Goal: Information Seeking & Learning: Learn about a topic

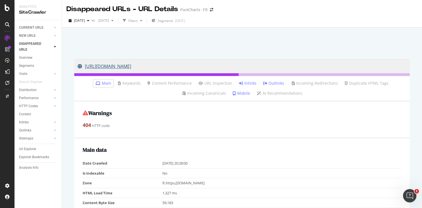
click at [156, 66] on link "https://www.chartsinfrance.net/Rema.html" at bounding box center [242, 66] width 329 height 14
click at [247, 83] on link "Inlinks" at bounding box center [248, 84] width 18 height 6
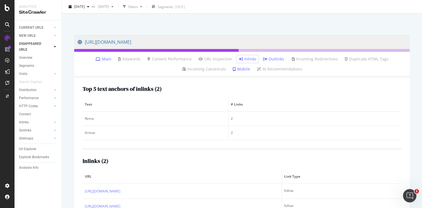
scroll to position [44, 0]
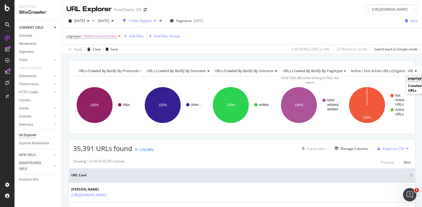
click at [119, 39] on icon at bounding box center [119, 36] width 5 height 6
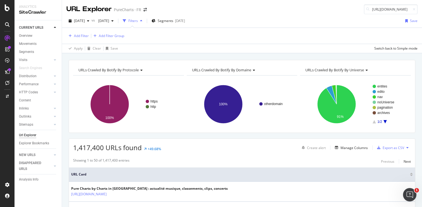
click at [238, 70] on span "URLs Crawled By Botify By domaine" at bounding box center [221, 70] width 59 height 5
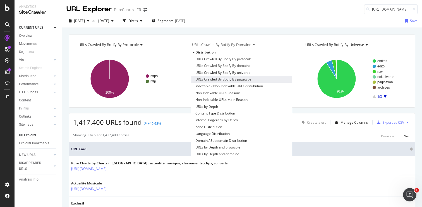
click at [240, 81] on span "URLs Crawled By Botify By pagetype" at bounding box center [223, 80] width 56 height 6
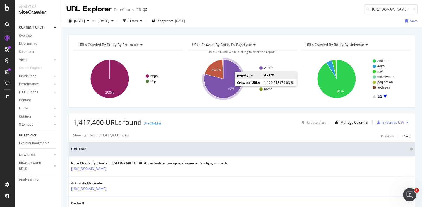
click at [219, 89] on icon "A chart." at bounding box center [223, 79] width 39 height 39
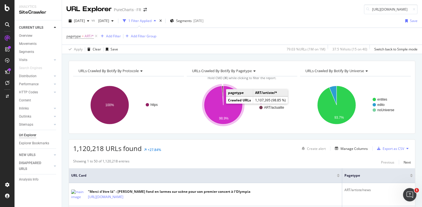
click at [213, 110] on icon "A chart." at bounding box center [223, 105] width 39 height 39
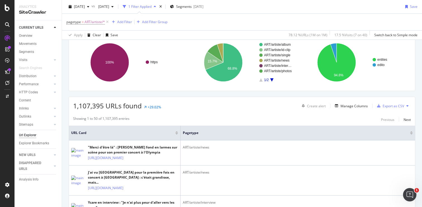
scroll to position [43, 0]
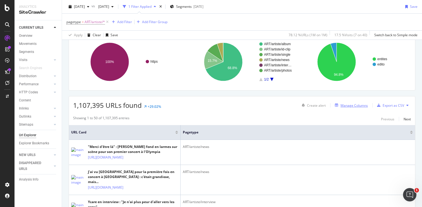
click at [343, 105] on div "Manage Columns" at bounding box center [353, 105] width 27 height 5
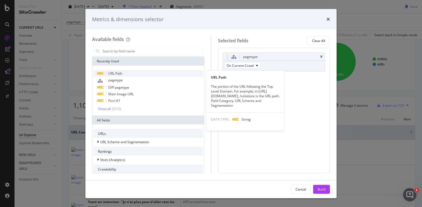
click at [121, 75] on span "URL Path" at bounding box center [115, 73] width 14 height 5
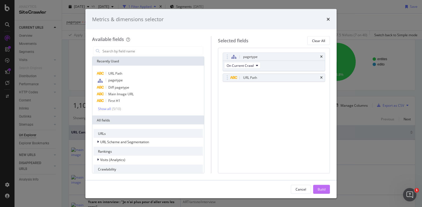
click at [317, 187] on button "Build" at bounding box center [321, 189] width 17 height 9
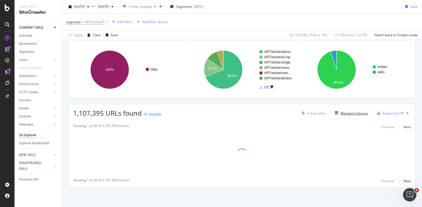
scroll to position [35, 0]
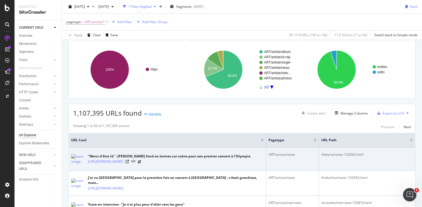
click at [342, 155] on div "/Helena/news-132942.html" at bounding box center [367, 154] width 92 height 5
copy tbody "/Helena/news-132942.html"
click at [123, 164] on link "https://refonte-ui-staging.qa.chartsinfrance.net/Helena/news-132942.html" at bounding box center [105, 162] width 35 height 6
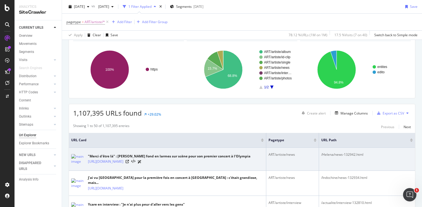
click at [286, 155] on div "ART/artiste/news" at bounding box center [292, 154] width 48 height 5
copy div "ART/artiste/news"
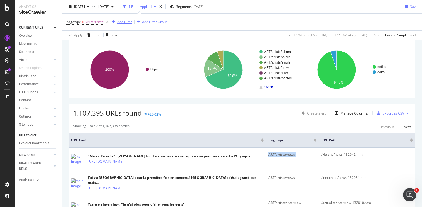
click at [120, 20] on div "Add Filter" at bounding box center [124, 22] width 15 height 5
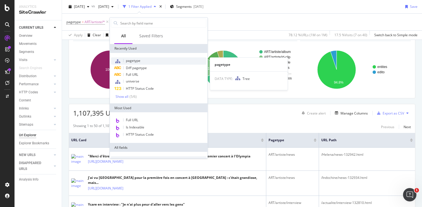
click at [135, 61] on span "pagetype" at bounding box center [133, 60] width 15 height 5
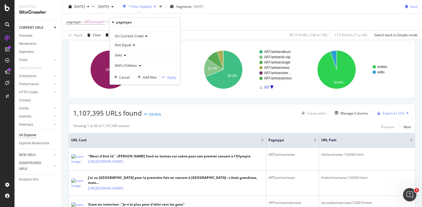
click at [124, 55] on icon at bounding box center [124, 55] width 4 height 3
click at [119, 66] on icon at bounding box center [118, 65] width 2 height 3
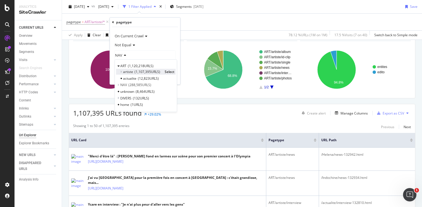
click at [120, 72] on icon at bounding box center [121, 71] width 2 height 3
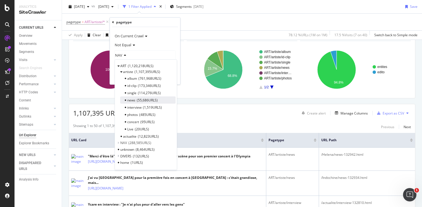
click at [132, 101] on span "news" at bounding box center [131, 100] width 8 height 5
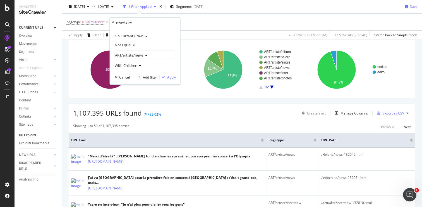
click at [172, 79] on div "Apply" at bounding box center [171, 77] width 9 height 5
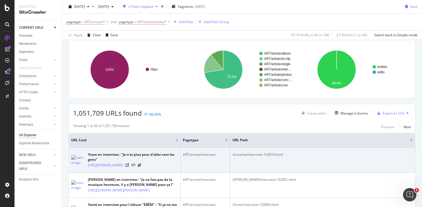
click at [240, 156] on div "/actualite/interview-132810.html" at bounding box center [322, 154] width 180 height 5
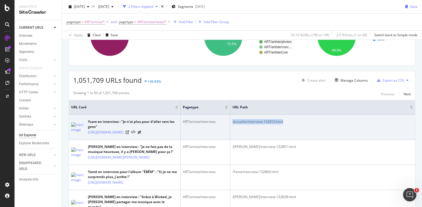
scroll to position [70, 0]
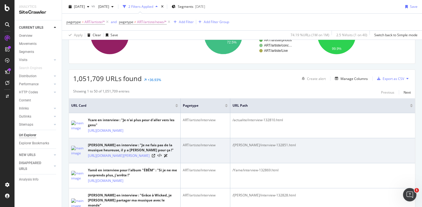
click at [242, 148] on div "/Claude/interview-132851.html" at bounding box center [322, 145] width 180 height 5
copy tbody "/Claude/interview-132851.html"
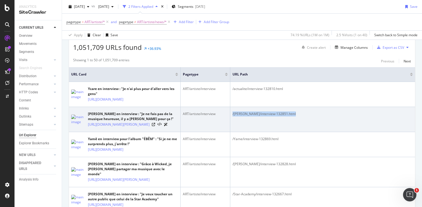
scroll to position [98, 0]
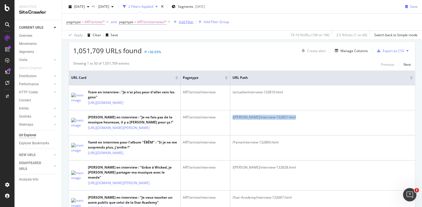
click at [182, 22] on div "Add Filter" at bounding box center [186, 22] width 15 height 5
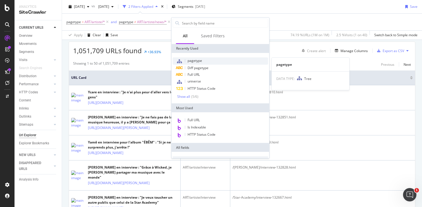
click at [198, 63] on span "pagetype" at bounding box center [195, 60] width 15 height 5
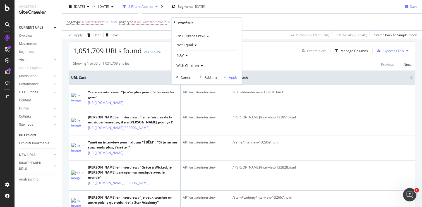
click at [192, 46] on span "Not Equal" at bounding box center [184, 44] width 16 height 5
click at [230, 35] on div "On Current Crawl" at bounding box center [206, 36] width 61 height 9
click at [229, 23] on div "pagetype" at bounding box center [207, 22] width 66 height 9
click at [185, 56] on icon at bounding box center [186, 55] width 4 height 3
click at [180, 67] on icon at bounding box center [180, 65] width 2 height 3
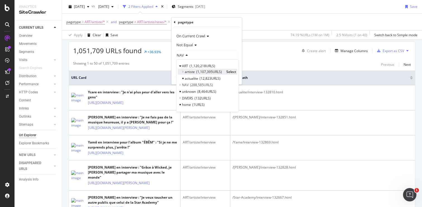
click at [183, 71] on icon at bounding box center [183, 71] width 2 height 3
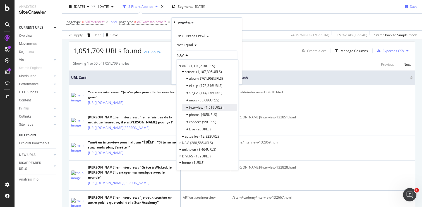
click at [198, 109] on span "interview" at bounding box center [196, 107] width 14 height 5
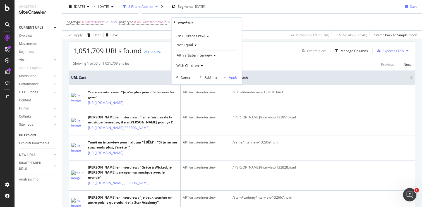
click at [234, 78] on div "Apply" at bounding box center [233, 77] width 9 height 5
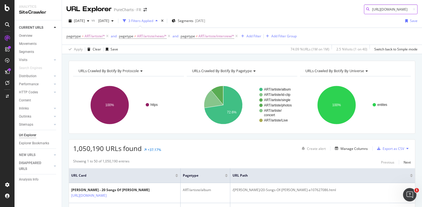
click at [382, 8] on input "https://refonte-ui-staging.qa.chartsinfrance.net/actualite/nouveautes-a-ecouter…" at bounding box center [391, 9] width 54 height 10
paste input "/Dadju/photos-517"
click at [249, 35] on div "Add Filter" at bounding box center [253, 36] width 15 height 5
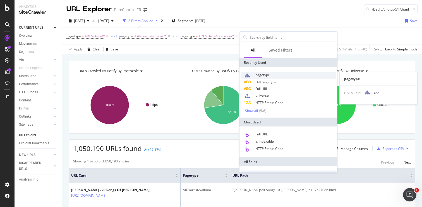
click at [261, 74] on span "pagetype" at bounding box center [262, 75] width 15 height 5
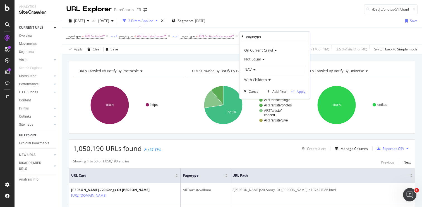
click at [252, 69] on icon at bounding box center [254, 69] width 4 height 3
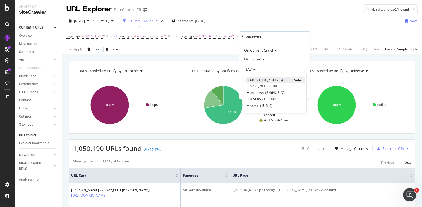
click at [248, 80] on icon at bounding box center [248, 80] width 2 height 3
click at [251, 86] on icon at bounding box center [251, 86] width 2 height 3
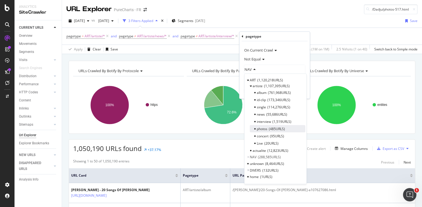
click at [266, 128] on span "photos" at bounding box center [262, 129] width 11 height 5
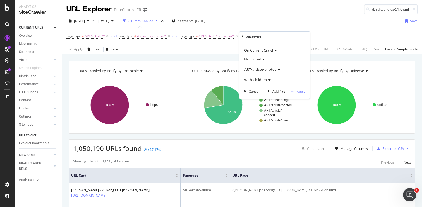
click at [297, 91] on div "Apply" at bounding box center [301, 91] width 9 height 5
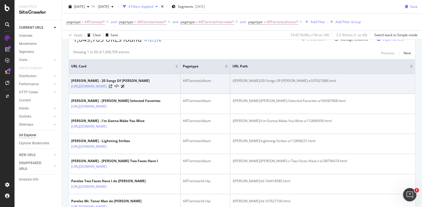
scroll to position [108, 0]
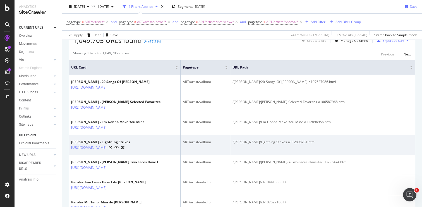
click at [251, 145] on div "/Lou-Christie/Lightning-Strikes-a112898231.html" at bounding box center [322, 142] width 180 height 5
copy tbody "/Lou-Christie/Lightning-Strikes-a112898231.html"
click at [107, 151] on link "https://refonte-ui-staging.qa.chartsinfrance.net/Lou-Christie/Lightning-Strikes…" at bounding box center [88, 148] width 35 height 6
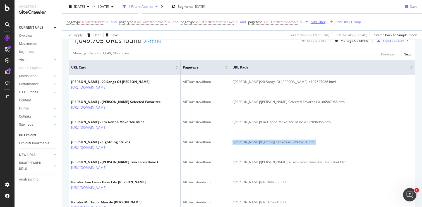
click at [317, 23] on div "Add Filter" at bounding box center [318, 22] width 15 height 5
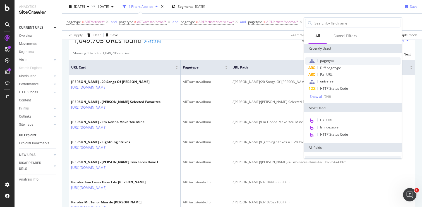
click at [328, 59] on span "pagetype" at bounding box center [327, 60] width 15 height 5
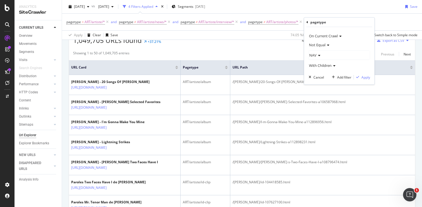
click at [323, 45] on span "Not Equal" at bounding box center [317, 44] width 16 height 5
click at [359, 28] on div "On Current Crawl Not Equal Equal Not Equal NAV With Children Cancel Add filter …" at bounding box center [339, 55] width 70 height 57
click at [319, 56] on icon at bounding box center [318, 55] width 4 height 3
click at [313, 66] on icon at bounding box center [313, 65] width 2 height 3
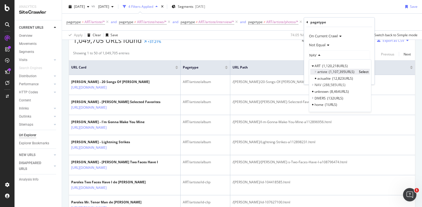
click at [320, 73] on span "artiste" at bounding box center [322, 71] width 10 height 5
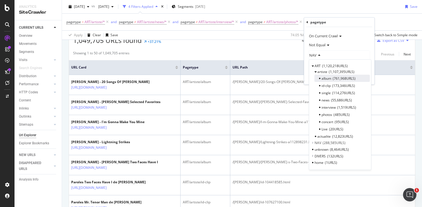
click at [330, 76] on span "album" at bounding box center [326, 78] width 10 height 5
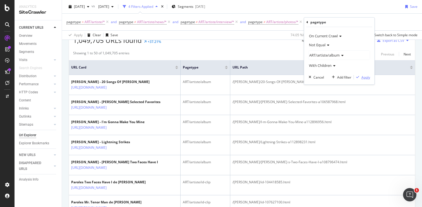
click at [366, 78] on div "Apply" at bounding box center [365, 77] width 9 height 5
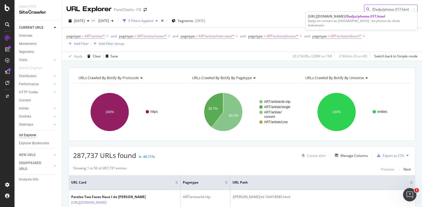
click at [382, 8] on input "/Dadju/photos-517.html" at bounding box center [391, 9] width 54 height 10
paste input "Vitaa/id-102118015"
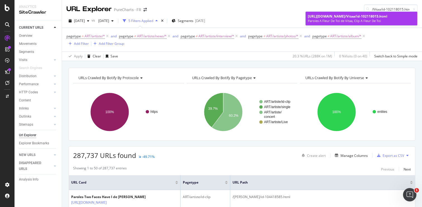
click at [370, 18] on div "https://refonte-ui-staging.qa.chartsinfrance.net /Vitaa/id-102118015.html" at bounding box center [361, 16] width 107 height 5
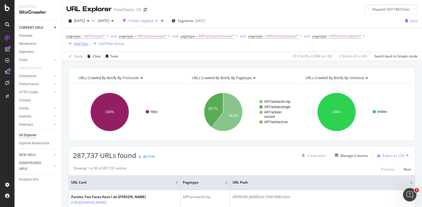
click at [77, 42] on div "Add Filter" at bounding box center [81, 43] width 15 height 5
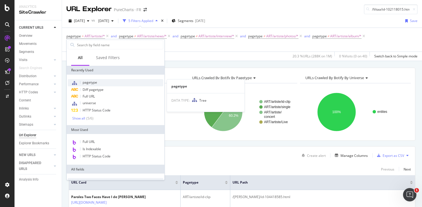
click at [87, 81] on span "pagetype" at bounding box center [90, 82] width 15 height 5
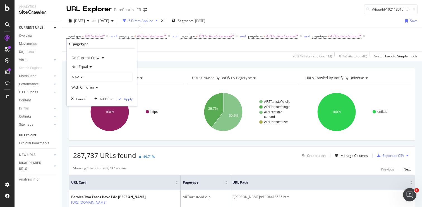
click at [82, 78] on icon at bounding box center [81, 77] width 4 height 3
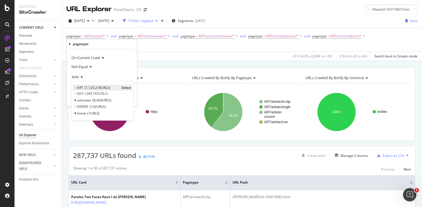
click at [75, 88] on icon at bounding box center [75, 87] width 2 height 3
click at [80, 93] on span "artiste" at bounding box center [85, 93] width 10 height 5
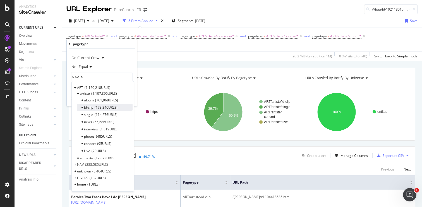
click at [93, 108] on span "id-clip" at bounding box center [88, 107] width 9 height 5
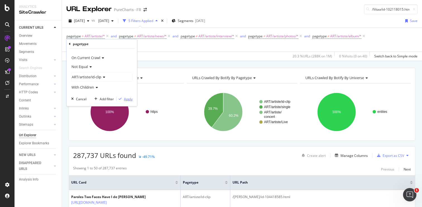
click at [128, 101] on div "Apply" at bounding box center [128, 99] width 9 height 5
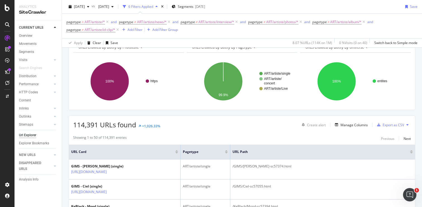
scroll to position [37, 0]
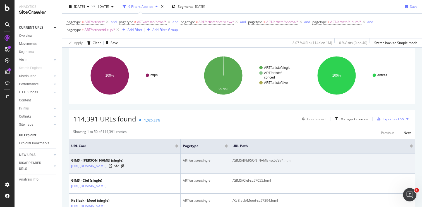
click at [241, 162] on div "/GIMS/Ninao-sc57374.html" at bounding box center [322, 160] width 180 height 5
copy tbody "/GIMS/Ninao-sc57374.html"
click at [107, 166] on link "https://refonte-ui-staging.qa.chartsinfrance.net/GIMS/Ninao-sc57374.html" at bounding box center [88, 167] width 35 height 6
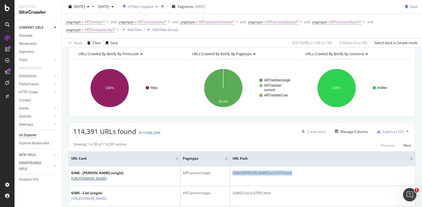
scroll to position [21, 0]
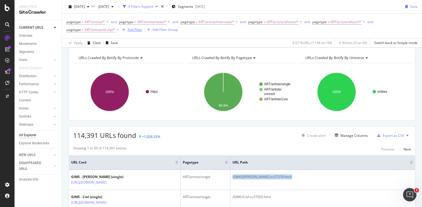
click at [135, 31] on div "Add Filter" at bounding box center [135, 29] width 15 height 5
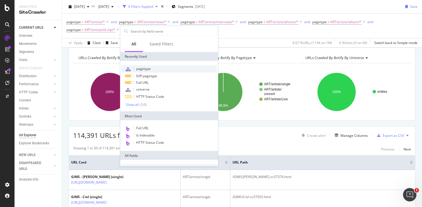
click at [150, 69] on span "pagetype" at bounding box center [143, 68] width 15 height 5
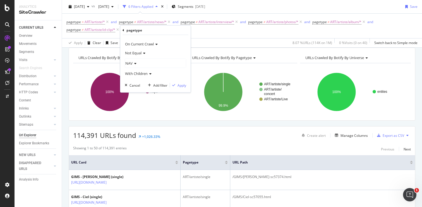
click at [134, 62] on icon at bounding box center [135, 63] width 4 height 3
click at [129, 74] on icon at bounding box center [129, 73] width 2 height 3
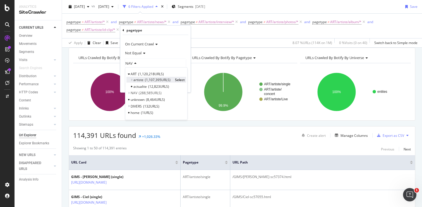
click at [136, 81] on span "artiste" at bounding box center [138, 80] width 10 height 5
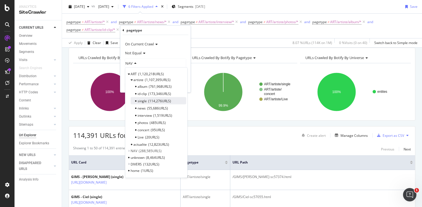
click at [144, 102] on span "single" at bounding box center [142, 101] width 9 height 5
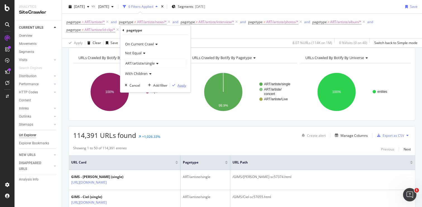
click at [181, 86] on div "Apply" at bounding box center [181, 85] width 9 height 5
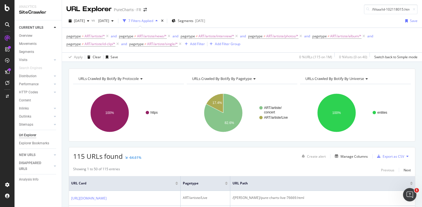
click at [140, 79] on icon at bounding box center [141, 78] width 4 height 3
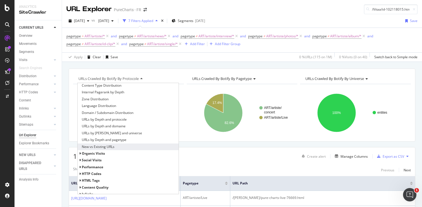
scroll to position [86, 0]
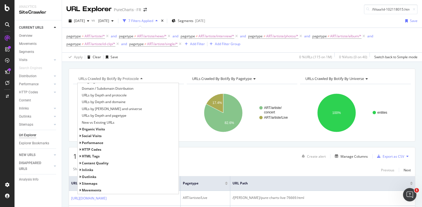
click at [88, 164] on span "Content Quality" at bounding box center [95, 163] width 27 height 5
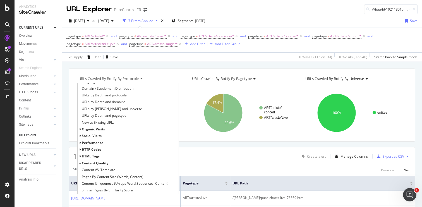
scroll to position [114, 0]
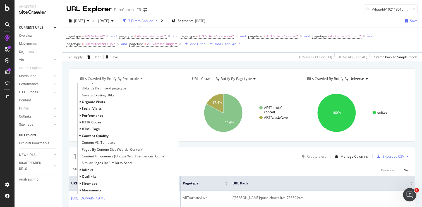
click at [93, 123] on span "HTTP Codes" at bounding box center [92, 122] width 20 height 5
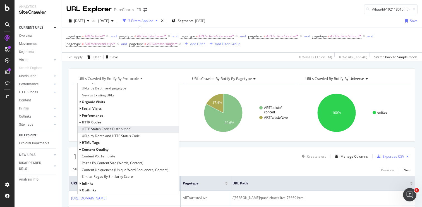
click at [93, 129] on span "HTTP Status Codes Distribution" at bounding box center [106, 129] width 49 height 6
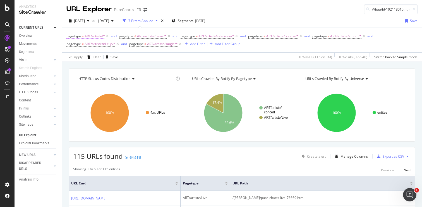
click at [91, 36] on span "ART/artiste/*" at bounding box center [95, 36] width 20 height 8
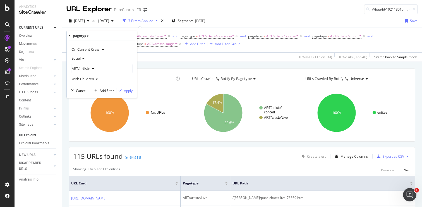
click at [92, 69] on icon at bounding box center [92, 68] width 4 height 3
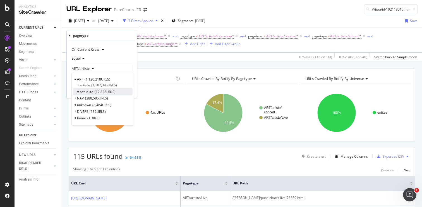
click at [92, 93] on span "actualite" at bounding box center [86, 92] width 13 height 5
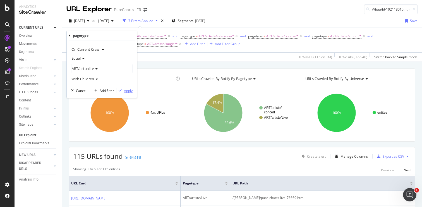
click at [124, 90] on div "Apply" at bounding box center [128, 90] width 9 height 5
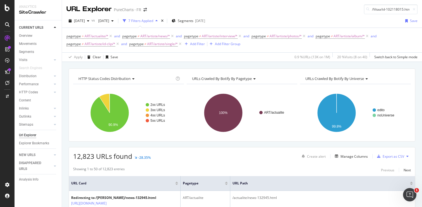
click at [378, 10] on input "/Vitaa/id-102118015.html" at bounding box center [391, 9] width 54 height 10
paste input "actualite/news-133882"
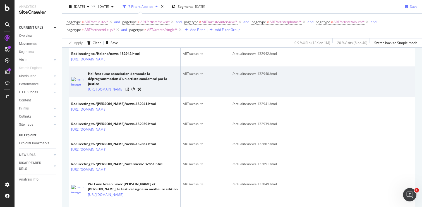
click at [248, 76] on div "/actualite/news-132940.html" at bounding box center [322, 73] width 180 height 5
copy tbody "/actualite/news-132940.html"
click at [123, 92] on link "https://refonte-ui-staging.qa.chartsinfrance.net/actualite/news-132940.html" at bounding box center [105, 90] width 35 height 6
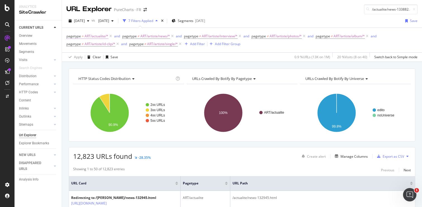
click at [88, 38] on span "ART/actualite/*" at bounding box center [97, 36] width 24 height 8
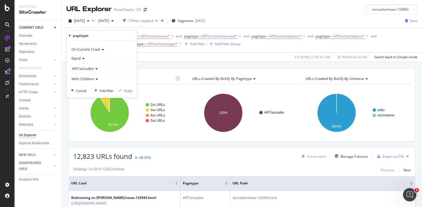
click at [83, 59] on icon at bounding box center [83, 58] width 4 height 3
click at [85, 78] on span "Not Equal" at bounding box center [81, 77] width 15 height 5
click at [125, 89] on div "Apply" at bounding box center [128, 90] width 9 height 5
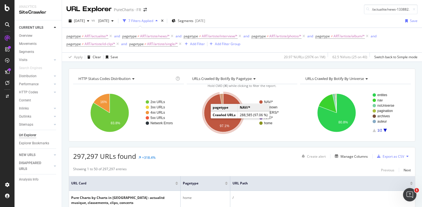
click at [208, 119] on icon "A chart." at bounding box center [223, 113] width 39 height 39
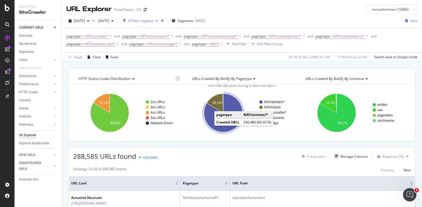
click at [211, 122] on icon "A chart." at bounding box center [223, 113] width 39 height 39
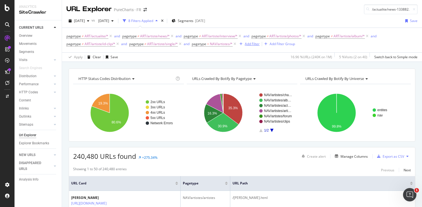
click at [252, 43] on div "Add Filter" at bounding box center [252, 44] width 15 height 5
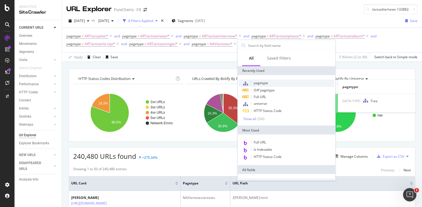
click at [259, 82] on span "pagetype" at bounding box center [261, 83] width 15 height 5
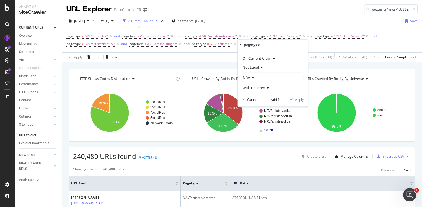
click at [253, 77] on icon at bounding box center [252, 77] width 4 height 3
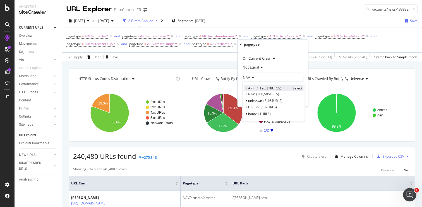
click at [246, 88] on icon at bounding box center [246, 88] width 2 height 3
click at [246, 93] on icon at bounding box center [246, 93] width 2 height 3
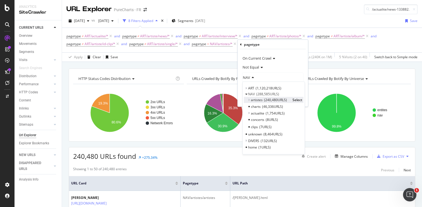
click at [248, 99] on icon at bounding box center [249, 99] width 2 height 3
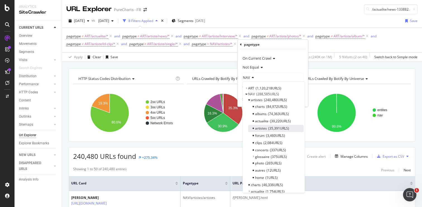
click at [281, 129] on span "35,391 URLS" at bounding box center [278, 128] width 21 height 5
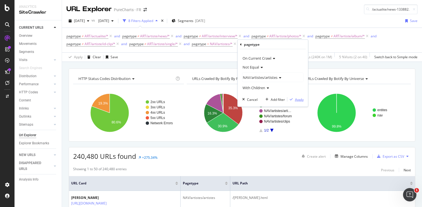
click at [299, 100] on div "Apply" at bounding box center [299, 99] width 9 height 5
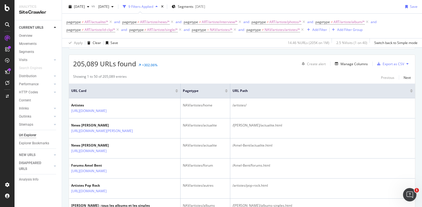
scroll to position [93, 0]
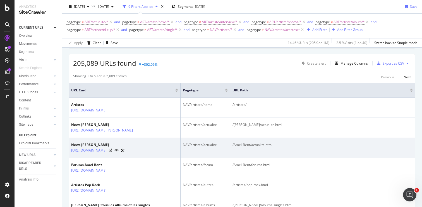
click at [254, 148] on div "/Amel-Bent/actualite.html" at bounding box center [322, 145] width 180 height 5
copy tbody "/Amel-Bent/actualite.html"
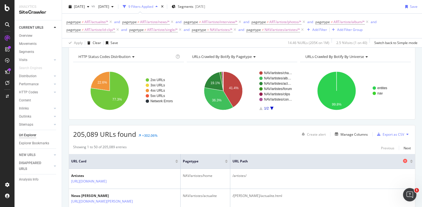
scroll to position [0, 0]
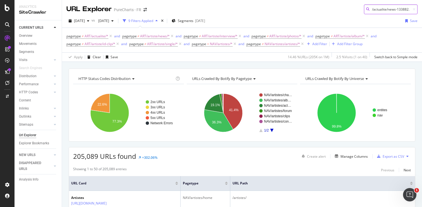
click at [388, 9] on input "/actualite/news-133882.html" at bounding box center [391, 9] width 54 height 10
paste input "Amel-Bent/actualite"
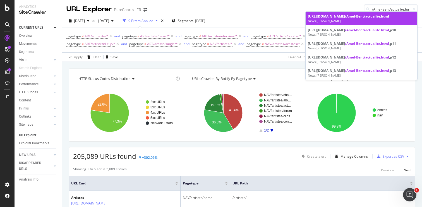
click at [345, 19] on span "/Amel-Bent/actualite.html" at bounding box center [367, 16] width 44 height 5
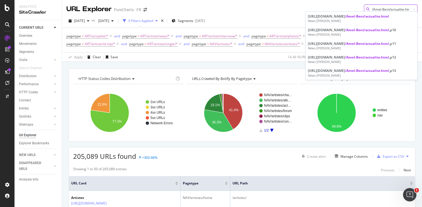
click at [387, 11] on body "Analytics SiteCrawler CURRENT URLS Overview Movements Segments Visits Analysis …" at bounding box center [211, 103] width 422 height 207
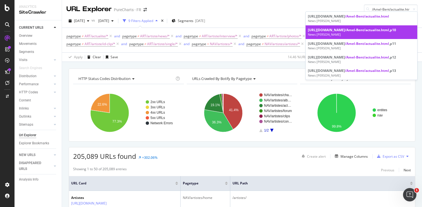
click at [345, 32] on span "/Amel-Bent/actualite.html" at bounding box center [367, 30] width 44 height 5
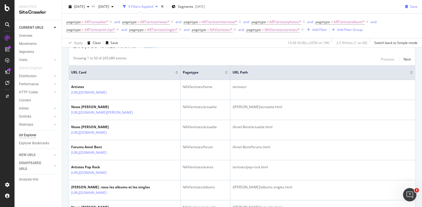
scroll to position [119, 0]
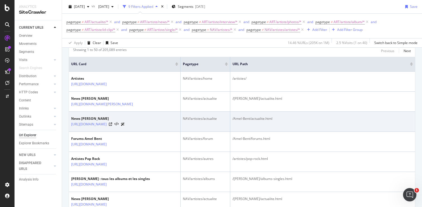
click at [199, 121] on div "NAV/artistes/actualite" at bounding box center [205, 118] width 45 height 5
copy div "NAV/artistes/actualite"
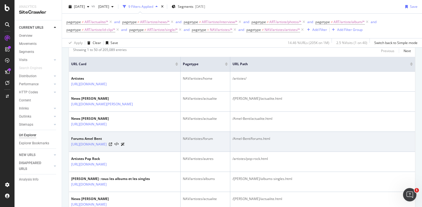
click at [206, 141] on div "NAV/artistes/forum" at bounding box center [205, 138] width 45 height 5
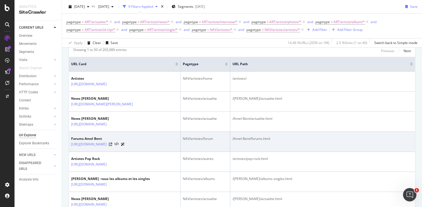
click at [244, 141] on div "/Amel-Bent/forums.html" at bounding box center [322, 138] width 180 height 5
copy tbody "/Amel-Bent/forums.html"
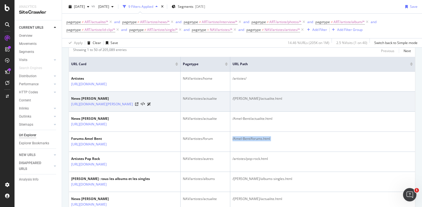
scroll to position [0, 0]
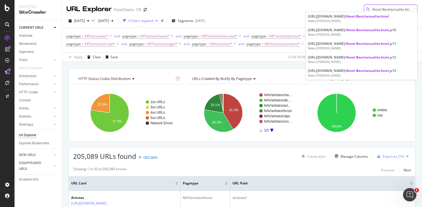
click at [381, 9] on input "/Amel-Bent/actualite.html" at bounding box center [391, 9] width 54 height 10
paste input "forums"
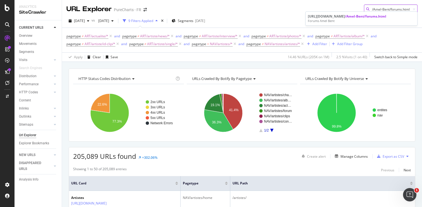
drag, startPoint x: 389, startPoint y: 9, endPoint x: 366, endPoint y: 9, distance: 22.3
click at [366, 9] on div "/Amel-Bent/forums.html" at bounding box center [391, 9] width 54 height 10
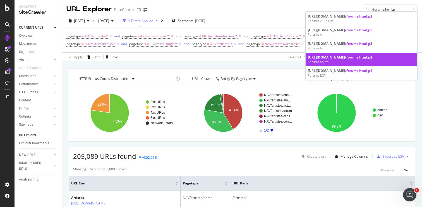
click at [345, 60] on div "https://refonte-ui-staging.qa.chartsinfrance.net/Anitta /forums.html,p 2" at bounding box center [361, 57] width 107 height 5
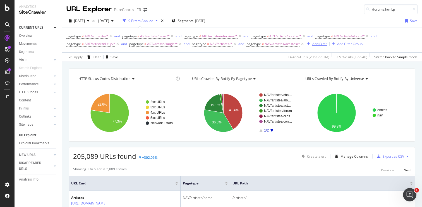
click at [315, 45] on div "Add Filter" at bounding box center [319, 44] width 15 height 5
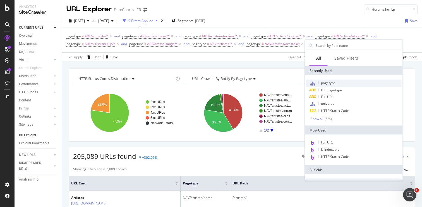
click at [324, 83] on span "pagetype" at bounding box center [328, 83] width 15 height 5
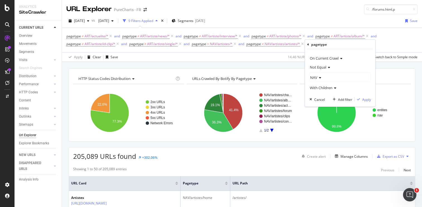
click at [320, 79] on icon at bounding box center [319, 77] width 4 height 3
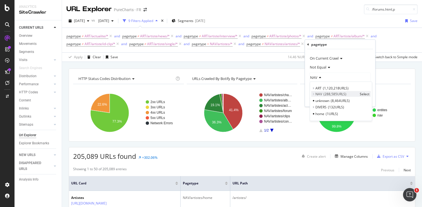
click at [314, 94] on icon at bounding box center [314, 93] width 2 height 3
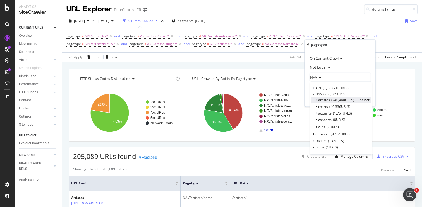
click at [316, 100] on icon at bounding box center [316, 99] width 2 height 3
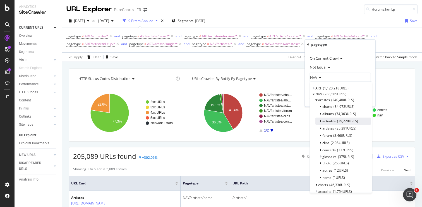
click at [329, 121] on span "actualite" at bounding box center [328, 121] width 13 height 5
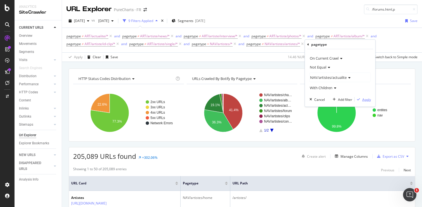
click at [365, 100] on div "Apply" at bounding box center [366, 99] width 9 height 5
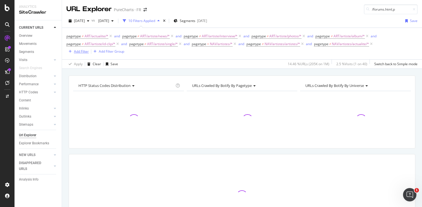
click at [74, 53] on div "Add Filter" at bounding box center [81, 51] width 15 height 5
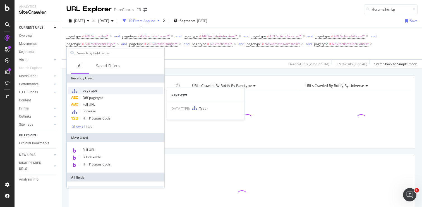
click at [88, 92] on span "pagetype" at bounding box center [90, 90] width 15 height 5
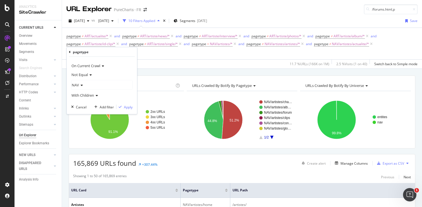
click at [82, 85] on icon at bounding box center [81, 85] width 4 height 3
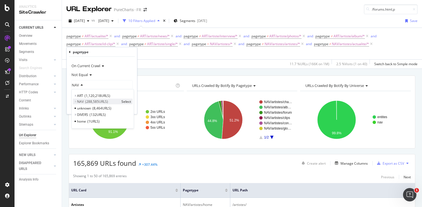
click at [76, 101] on icon at bounding box center [75, 101] width 2 height 3
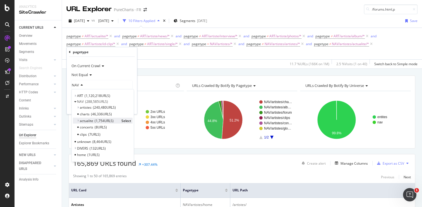
click at [78, 121] on icon at bounding box center [78, 120] width 2 height 3
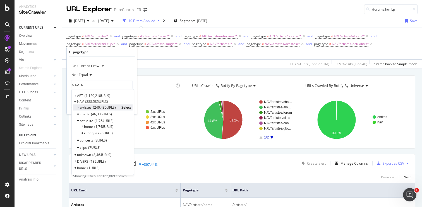
click at [79, 109] on icon at bounding box center [78, 107] width 2 height 3
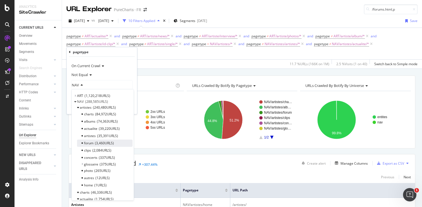
click at [88, 144] on span "forum" at bounding box center [88, 143] width 9 height 5
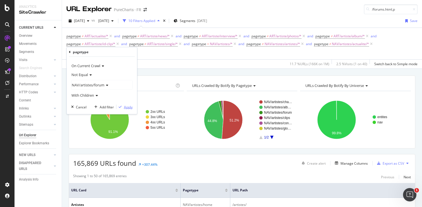
click at [126, 106] on div "Apply" at bounding box center [128, 107] width 9 height 5
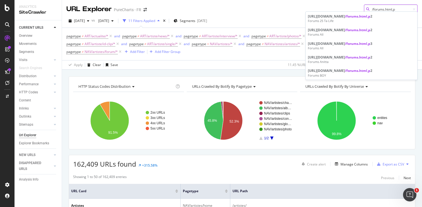
click at [377, 10] on input "/forums.html,p" at bounding box center [391, 9] width 54 height 10
paste input "Dorothee/charts.html"
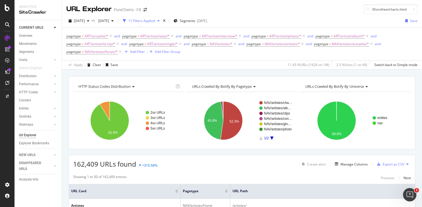
click at [272, 16] on div "2025 Sep. 12th vs 2025 Jul. 13th 11 Filters Applied Segments 2025-07-30 Save" at bounding box center [242, 21] width 360 height 11
click at [140, 53] on div "Add Filter" at bounding box center [137, 51] width 15 height 5
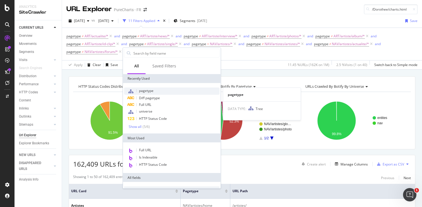
click at [145, 91] on span "pagetype" at bounding box center [146, 90] width 15 height 5
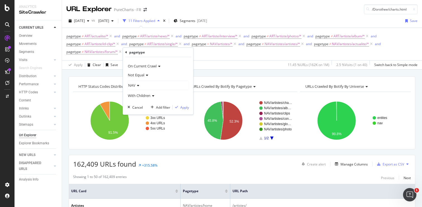
click at [139, 86] on div "NAV" at bounding box center [158, 85] width 61 height 9
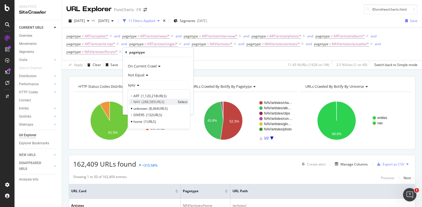
click at [133, 102] on div "NAV 288,585 URLS Select" at bounding box center [159, 102] width 60 height 6
click at [132, 102] on icon at bounding box center [132, 101] width 2 height 3
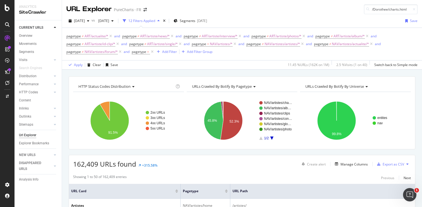
click at [225, 55] on div "pagetype ≠ ART/actualite/* and pagetype ≠ ART/artiste/news/* and pagetype ≠ ART…" at bounding box center [241, 43] width 351 height 23
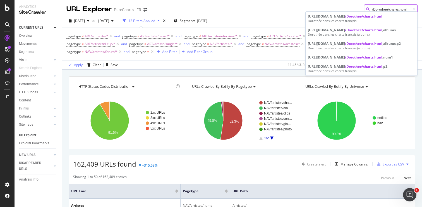
click at [375, 9] on input "/Dorothee/charts.html" at bounding box center [391, 9] width 54 height 10
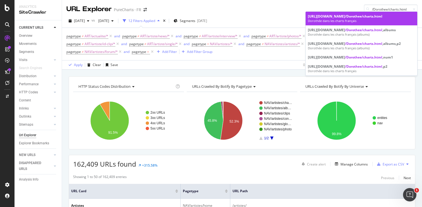
click at [340, 23] on div "Dorothée dans les charts français" at bounding box center [361, 21] width 107 height 4
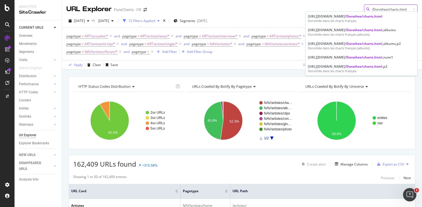
click at [376, 10] on input "/Dorothee/charts.html" at bounding box center [391, 9] width 54 height 10
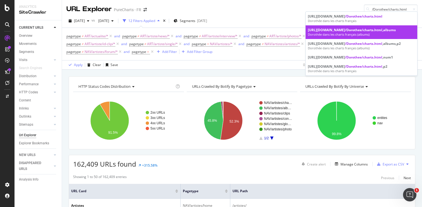
click at [331, 37] on div "Dorothée dans les charts français (albums)" at bounding box center [361, 34] width 107 height 4
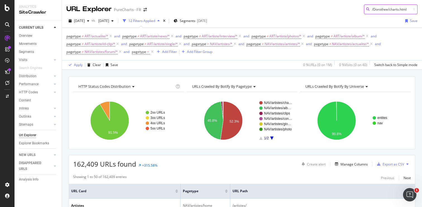
click at [377, 11] on input "/Dorothee/charts.html" at bounding box center [391, 9] width 54 height 10
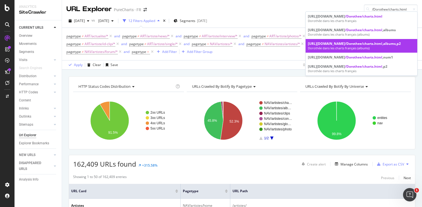
click at [332, 46] on div "https://refonte-ui-staging.qa.chartsinfrance.net /Dorothee/charts.html ,albums,…" at bounding box center [361, 43] width 107 height 5
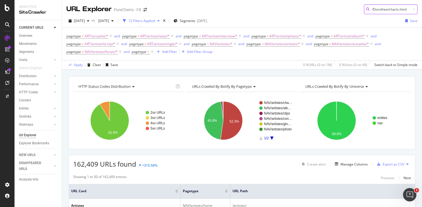
click at [385, 11] on input "/Dorothee/charts.html" at bounding box center [391, 9] width 54 height 10
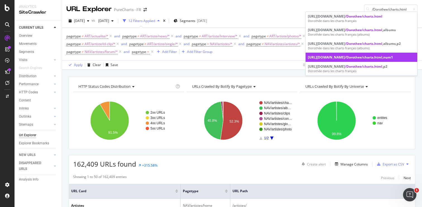
click at [325, 60] on div "https://refonte-ui-staging.qa.chartsinfrance.net /Dorothee/charts.html ,num1" at bounding box center [361, 57] width 107 height 5
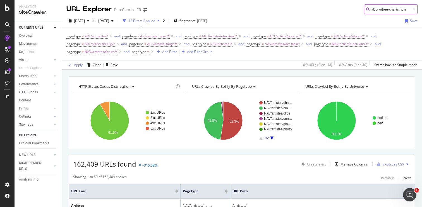
click at [379, 9] on input "/Dorothee/charts.html" at bounding box center [391, 9] width 54 height 10
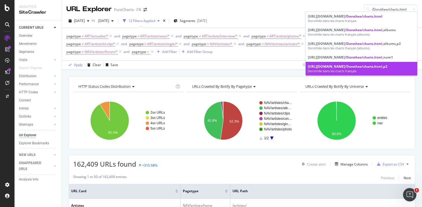
click at [331, 73] on div "Dorothée dans les charts français" at bounding box center [361, 71] width 107 height 4
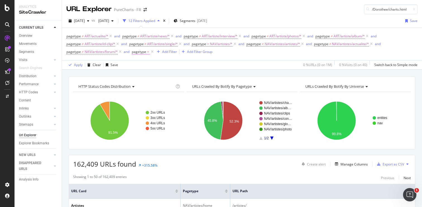
click at [140, 50] on span "pagetype" at bounding box center [139, 51] width 15 height 5
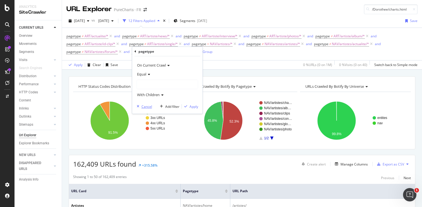
click at [148, 108] on div "Cancel" at bounding box center [146, 106] width 11 height 5
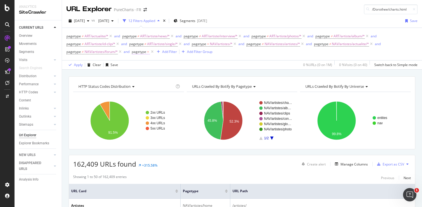
click at [143, 52] on span "pagetype" at bounding box center [139, 51] width 15 height 5
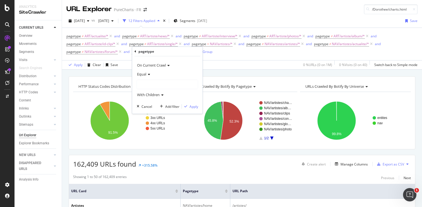
click at [147, 76] on icon at bounding box center [148, 74] width 4 height 3
click at [146, 94] on span "Not Equal" at bounding box center [147, 93] width 15 height 5
click at [150, 85] on div at bounding box center [167, 84] width 61 height 9
click at [141, 101] on icon at bounding box center [141, 101] width 2 height 3
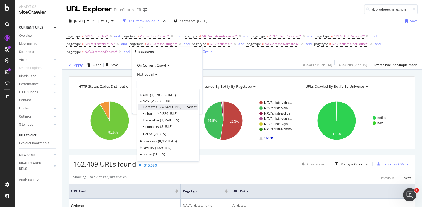
click at [143, 107] on icon at bounding box center [144, 106] width 2 height 3
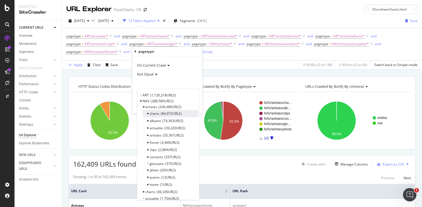
click at [155, 115] on span "charts" at bounding box center [155, 113] width 10 height 5
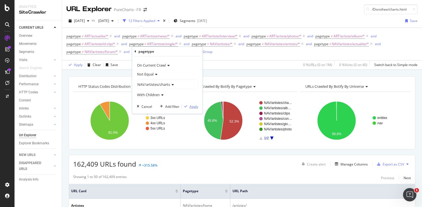
click at [192, 107] on div "Apply" at bounding box center [193, 106] width 9 height 5
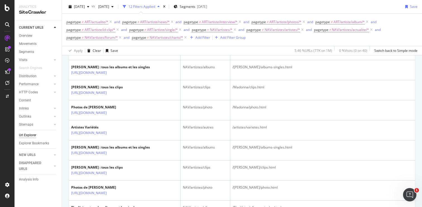
scroll to position [202, 0]
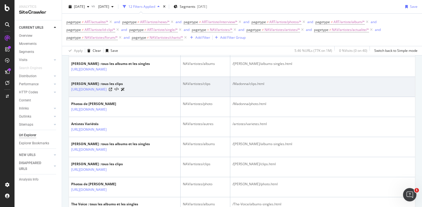
click at [246, 87] on div "/Madonna/clips.html" at bounding box center [322, 83] width 180 height 5
copy tbody "/Madonna/clips.html"
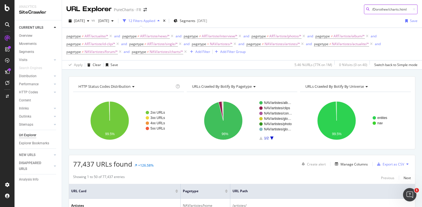
click at [385, 10] on input "/Dorothee/charts.html" at bounding box center [391, 9] width 54 height 10
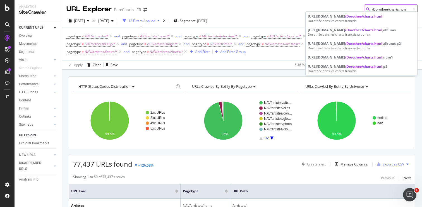
click at [385, 10] on input "/Dorothee/charts.html" at bounding box center [391, 9] width 54 height 10
paste input "Madonna/clip"
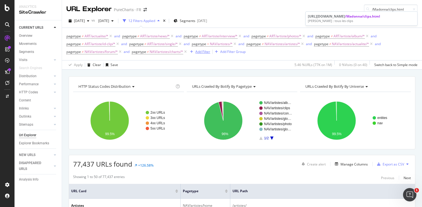
click at [201, 52] on div "Add Filter" at bounding box center [202, 51] width 15 height 5
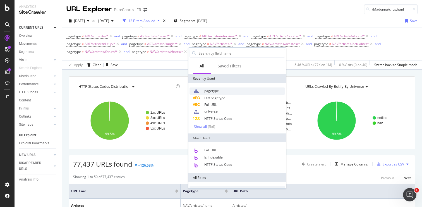
click at [211, 91] on span "pagetype" at bounding box center [211, 90] width 15 height 5
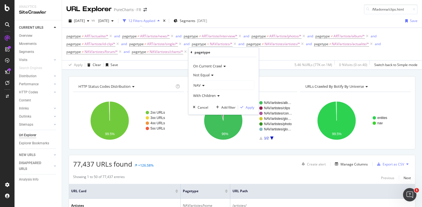
click at [203, 85] on icon at bounding box center [203, 85] width 4 height 3
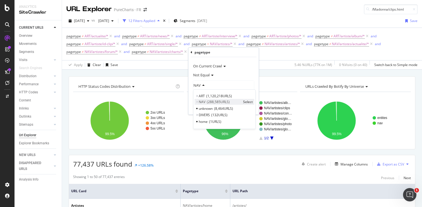
click at [198, 103] on div "NAV 288,585 URLS Select" at bounding box center [225, 102] width 60 height 6
click at [197, 101] on icon at bounding box center [197, 101] width 2 height 3
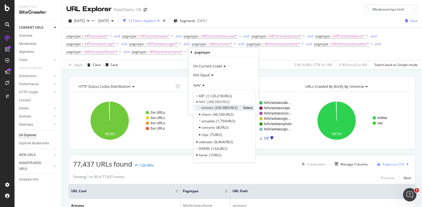
click at [199, 109] on icon at bounding box center [200, 107] width 2 height 3
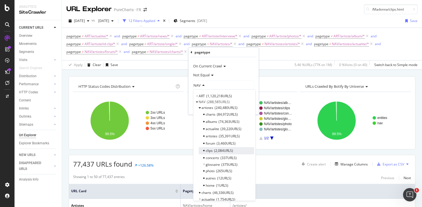
click at [213, 152] on div "clips 2,084 URLS" at bounding box center [227, 150] width 56 height 7
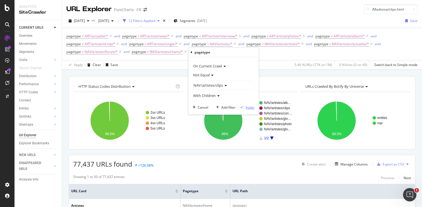
click at [248, 107] on div "Apply" at bounding box center [250, 107] width 9 height 5
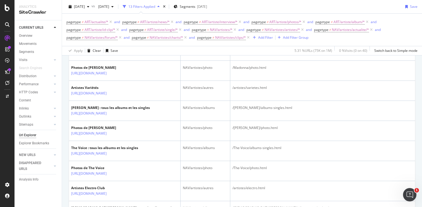
scroll to position [219, 0]
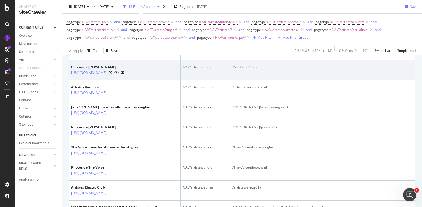
click at [239, 70] on div "/Madonna/photo.html" at bounding box center [322, 67] width 180 height 5
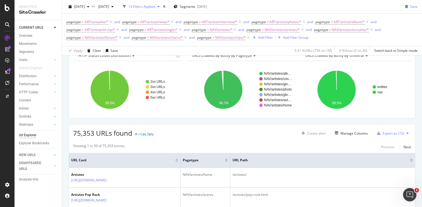
scroll to position [0, 0]
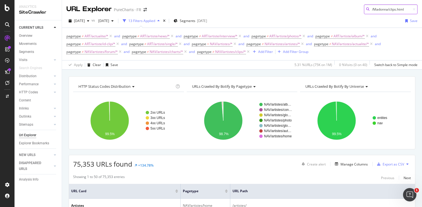
click at [382, 10] on input "/Madonna/clips.html" at bounding box center [391, 9] width 54 height 10
paste input "photo"
click at [260, 53] on div "Add Filter" at bounding box center [265, 51] width 15 height 5
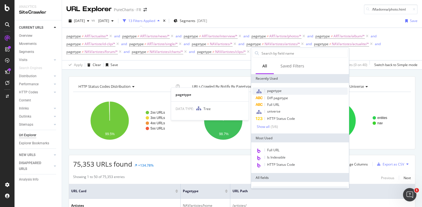
click at [271, 90] on span "pagetype" at bounding box center [274, 90] width 15 height 5
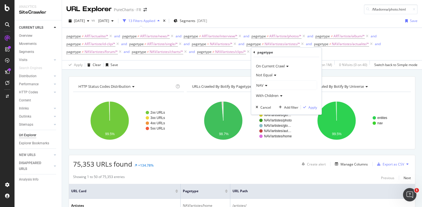
click at [265, 86] on icon at bounding box center [265, 85] width 4 height 3
click at [260, 102] on icon at bounding box center [260, 101] width 2 height 3
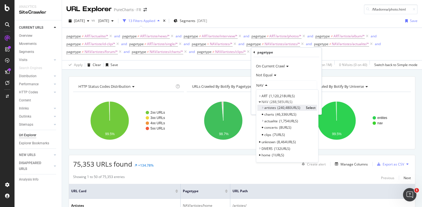
click at [263, 108] on icon at bounding box center [262, 107] width 2 height 3
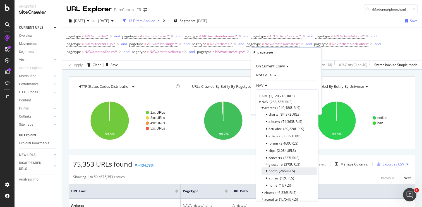
click at [274, 172] on span "photo" at bounding box center [272, 171] width 9 height 5
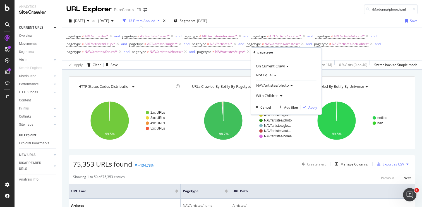
click at [309, 108] on div "Apply" at bounding box center [312, 107] width 9 height 5
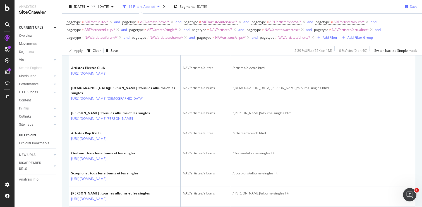
scroll to position [279, 0]
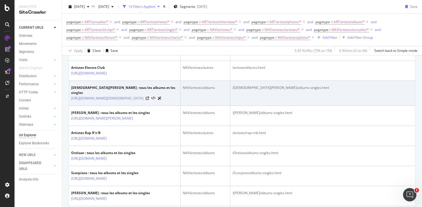
click at [251, 90] on div "/Lady-Gaga/albums-singles.html" at bounding box center [322, 87] width 180 height 5
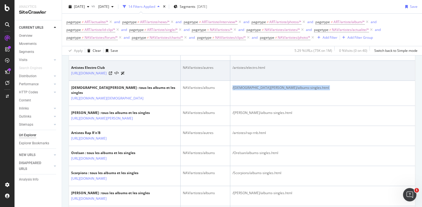
scroll to position [0, 0]
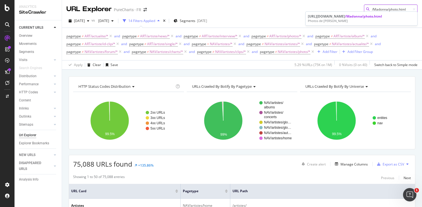
click at [376, 10] on input "/Madonna/photo.html" at bounding box center [391, 9] width 54 height 10
paste input "Lady-Gaga/albums-singles"
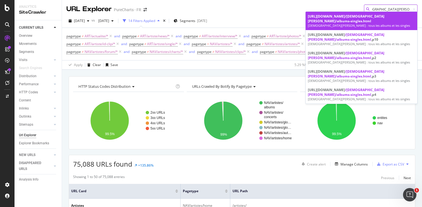
type input "/Lady-Gaga/albums-singles.html"
click at [351, 20] on div "https://refonte-ui-staging.qa.chartsinfrance.net /Lady-Gaga/albums-singles.html" at bounding box center [361, 18] width 107 height 9
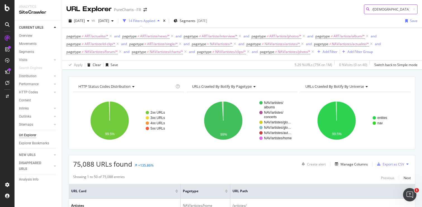
click at [383, 9] on input "/Lady-Gaga/albums-singles.html" at bounding box center [391, 9] width 54 height 10
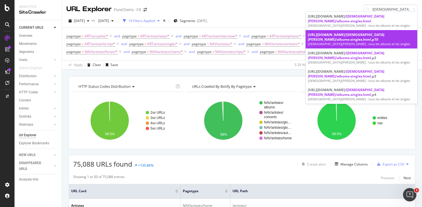
click at [349, 37] on span "/Lady-Gaga/albums-singles.html" at bounding box center [346, 36] width 76 height 9
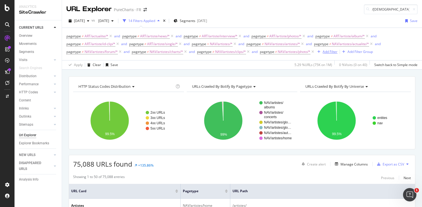
click at [324, 52] on div "Add Filter" at bounding box center [330, 51] width 15 height 5
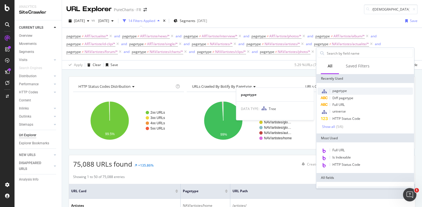
click at [340, 92] on span "pagetype" at bounding box center [339, 90] width 15 height 5
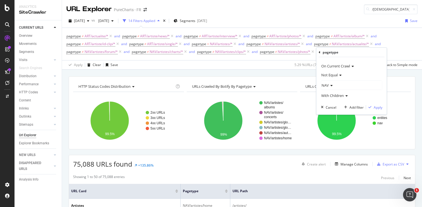
click at [331, 86] on icon at bounding box center [331, 85] width 4 height 3
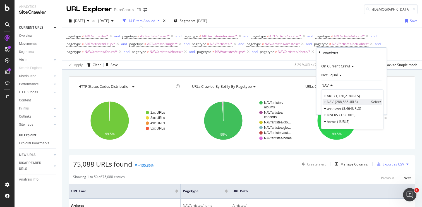
click at [325, 102] on icon at bounding box center [325, 101] width 2 height 3
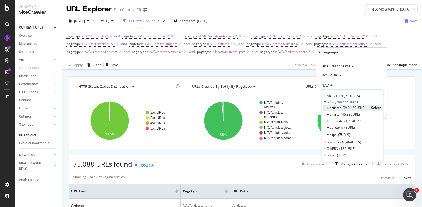
click at [328, 108] on icon at bounding box center [328, 107] width 2 height 3
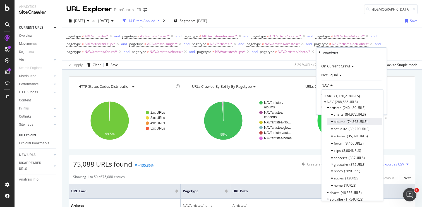
click at [340, 123] on span "albums" at bounding box center [339, 121] width 11 height 5
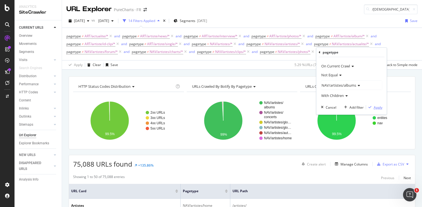
click at [379, 108] on div "Apply" at bounding box center [378, 107] width 9 height 5
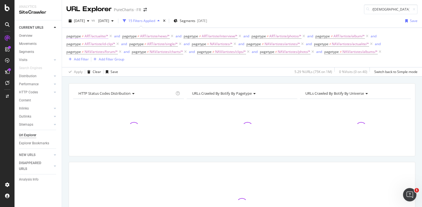
click at [99, 37] on span "ART/actualite/*" at bounding box center [97, 36] width 24 height 8
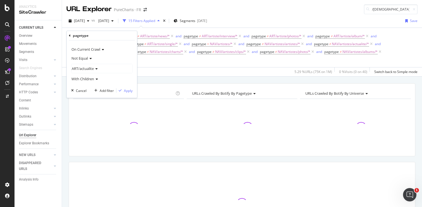
click at [96, 70] on icon at bounding box center [96, 68] width 4 height 3
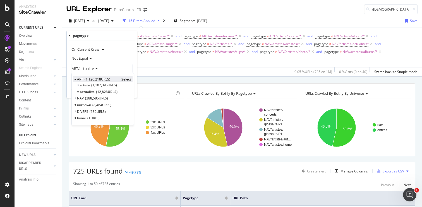
click at [125, 79] on span "Select" at bounding box center [126, 79] width 10 height 5
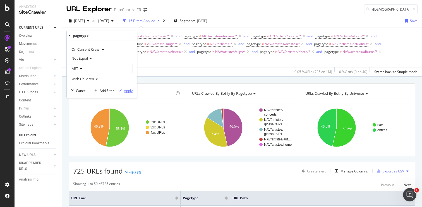
click at [126, 91] on div "Apply" at bounding box center [128, 90] width 9 height 5
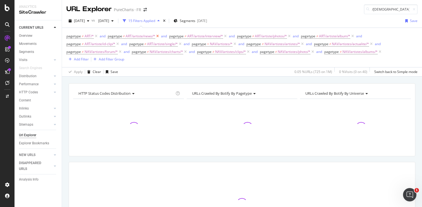
click at [158, 37] on icon at bounding box center [157, 36] width 5 height 6
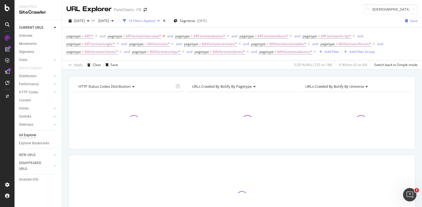
click at [163, 37] on icon at bounding box center [163, 36] width 5 height 6
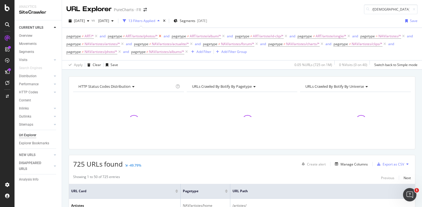
click at [160, 36] on icon at bounding box center [160, 36] width 5 height 6
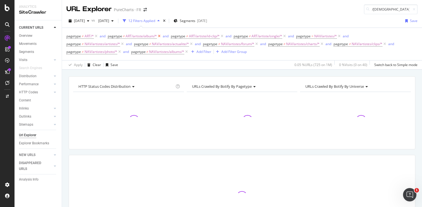
click at [160, 36] on icon at bounding box center [159, 36] width 5 height 6
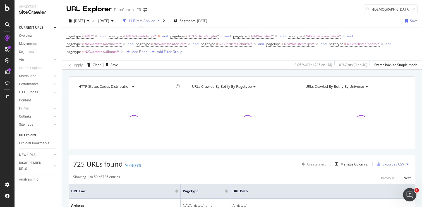
click at [160, 36] on icon at bounding box center [158, 36] width 5 height 6
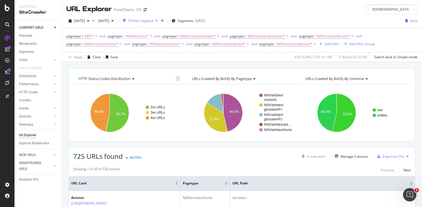
click at [131, 36] on span "NAV/artistes/*" at bounding box center [137, 36] width 23 height 8
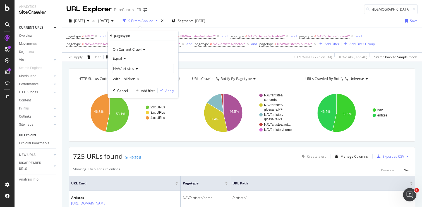
click at [136, 68] on icon at bounding box center [136, 68] width 4 height 3
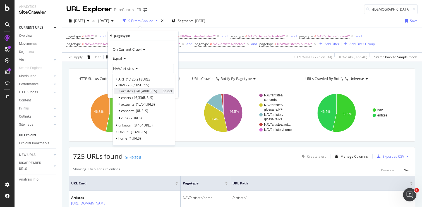
click at [119, 91] on icon at bounding box center [119, 91] width 2 height 3
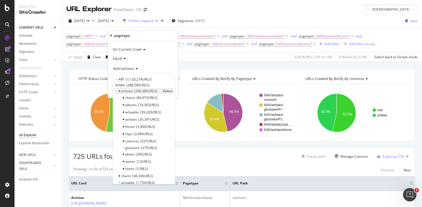
click at [119, 91] on icon at bounding box center [119, 91] width 2 height 3
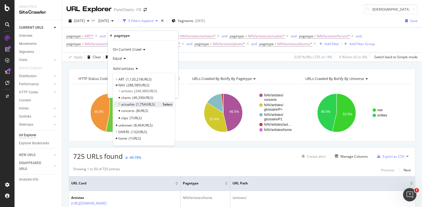
click at [119, 105] on icon at bounding box center [119, 104] width 2 height 3
click at [119, 104] on icon at bounding box center [119, 104] width 2 height 3
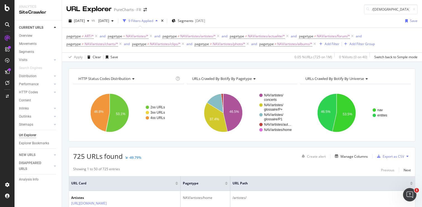
click at [223, 57] on div "Apply Clear Save 0.05 % URLs ( 725 on 1M ) 0 % Visits ( 0 on 40 ) Switch back t…" at bounding box center [242, 56] width 360 height 9
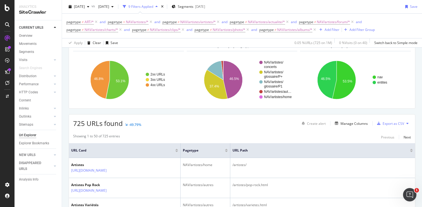
scroll to position [36, 0]
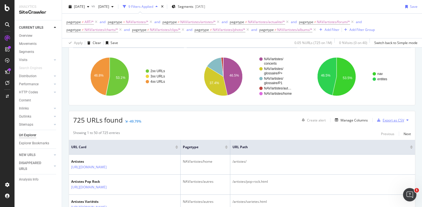
click at [392, 121] on div "Export as CSV" at bounding box center [393, 120] width 21 height 5
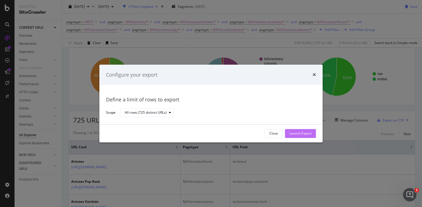
click at [302, 132] on div "Launch Export" at bounding box center [300, 133] width 22 height 5
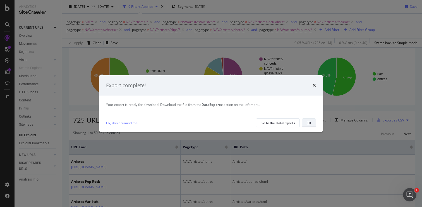
click at [306, 124] on button "OK" at bounding box center [309, 123] width 14 height 9
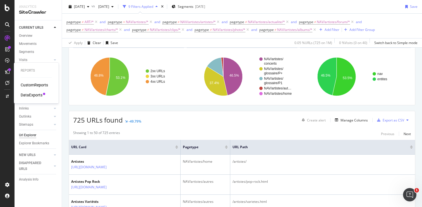
click at [30, 95] on div "DataExports" at bounding box center [32, 95] width 22 height 6
click at [137, 22] on span "NAV/artistes/*" at bounding box center [137, 22] width 23 height 8
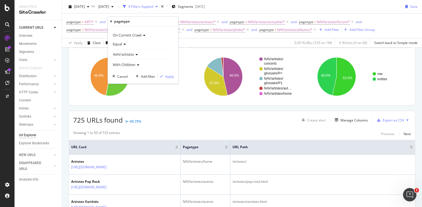
click at [123, 45] on icon at bounding box center [124, 44] width 4 height 3
click at [126, 63] on span "Not Equal" at bounding box center [122, 63] width 15 height 5
click at [166, 76] on div "Apply" at bounding box center [169, 76] width 9 height 5
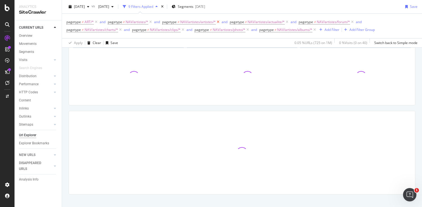
click at [219, 23] on icon at bounding box center [218, 22] width 5 height 6
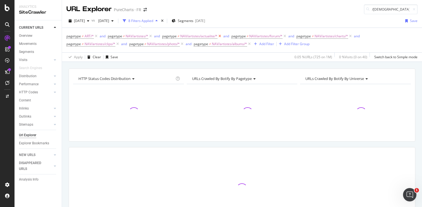
click at [220, 35] on icon at bounding box center [219, 36] width 5 height 6
click at [217, 36] on icon at bounding box center [215, 36] width 5 height 6
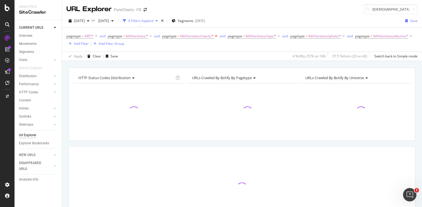
click at [215, 36] on icon at bounding box center [216, 36] width 5 height 6
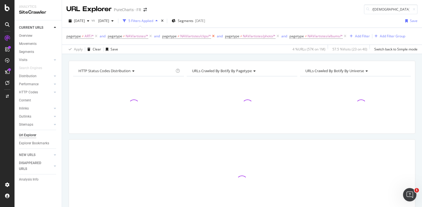
click at [214, 36] on icon at bounding box center [213, 36] width 5 height 6
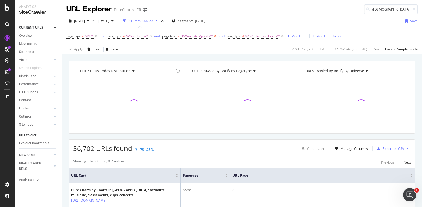
click at [215, 36] on icon at bounding box center [215, 36] width 5 height 6
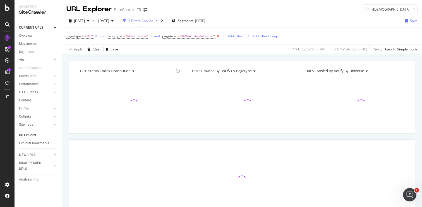
click at [217, 37] on icon at bounding box center [217, 36] width 5 height 6
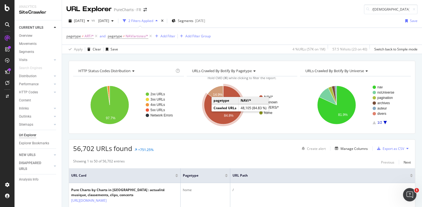
click at [212, 114] on icon "A chart." at bounding box center [223, 105] width 39 height 39
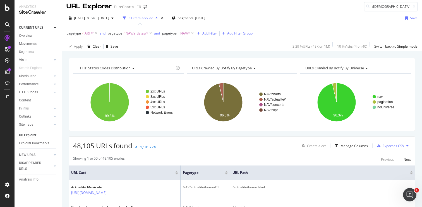
scroll to position [8, 0]
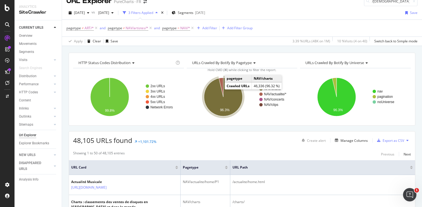
click at [210, 99] on icon "A chart." at bounding box center [223, 97] width 39 height 39
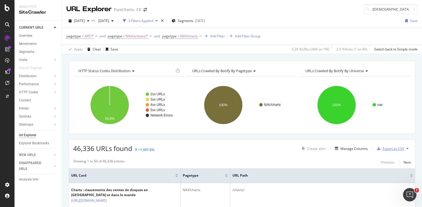
click at [385, 150] on div "Export as CSV" at bounding box center [393, 149] width 21 height 5
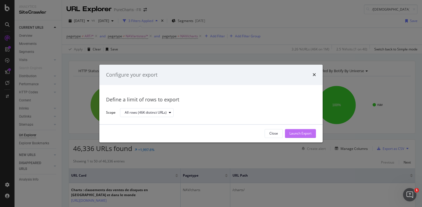
click at [296, 132] on div "Launch Export" at bounding box center [300, 133] width 22 height 5
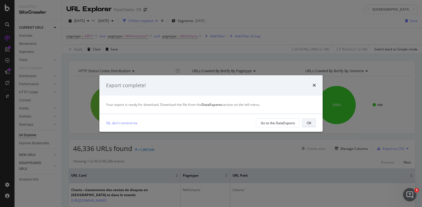
click at [307, 123] on div "OK" at bounding box center [309, 123] width 4 height 5
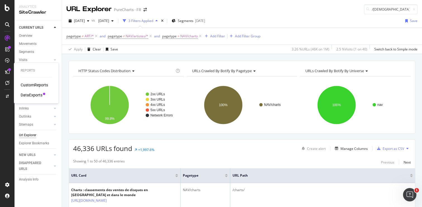
click at [32, 95] on div "DataExports" at bounding box center [32, 95] width 22 height 6
click at [174, 38] on span "pagetype" at bounding box center [169, 36] width 15 height 5
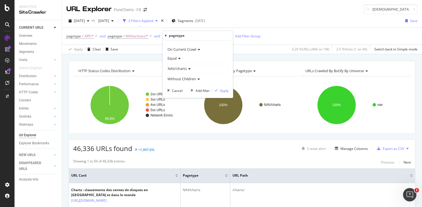
click at [178, 58] on icon at bounding box center [179, 58] width 4 height 3
click at [177, 76] on span "Not Equal" at bounding box center [177, 77] width 15 height 5
click at [219, 91] on div "button" at bounding box center [216, 90] width 8 height 3
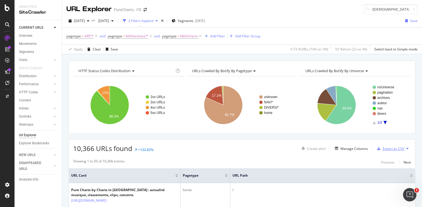
click at [382, 150] on div "button" at bounding box center [379, 148] width 8 height 3
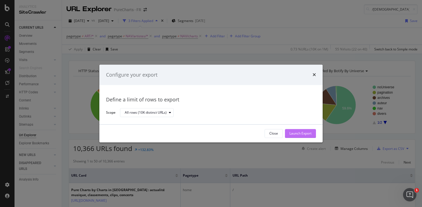
click at [298, 134] on div "Launch Export" at bounding box center [300, 133] width 22 height 5
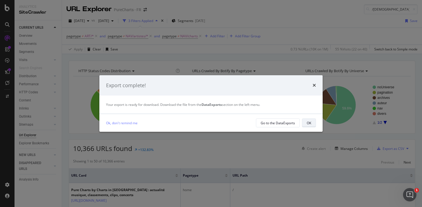
click at [308, 125] on div "OK" at bounding box center [309, 123] width 4 height 5
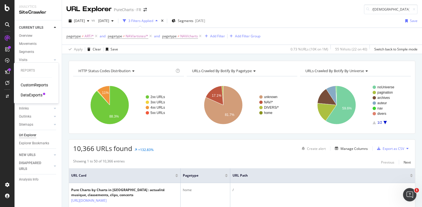
click at [35, 95] on div "DataExports" at bounding box center [32, 95] width 22 height 6
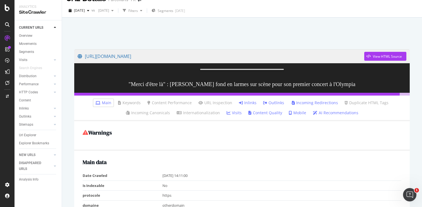
scroll to position [8, 0]
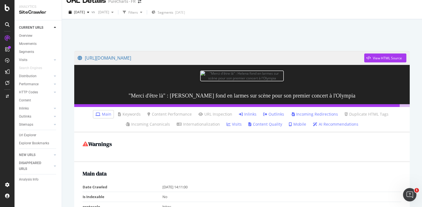
click at [247, 115] on link "Inlinks" at bounding box center [248, 115] width 18 height 6
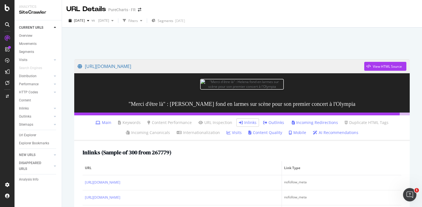
click at [272, 125] on link "Outlinks" at bounding box center [273, 123] width 21 height 6
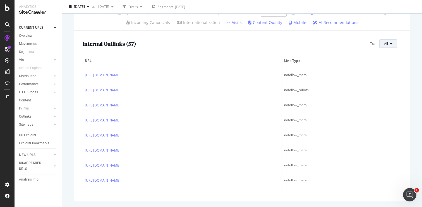
click at [393, 48] on button "All" at bounding box center [388, 43] width 18 height 9
click at [277, 59] on span "URL" at bounding box center [181, 60] width 193 height 5
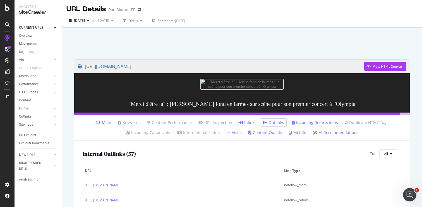
click at [109, 124] on link "Main" at bounding box center [103, 123] width 16 height 6
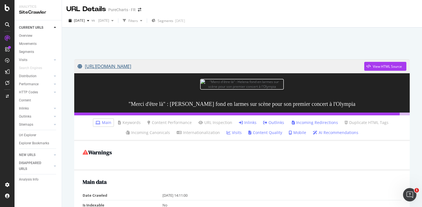
click at [196, 70] on link "https://refonte-ui-staging.qa.chartsinfrance.net/Helena/news-132942.html" at bounding box center [221, 66] width 287 height 14
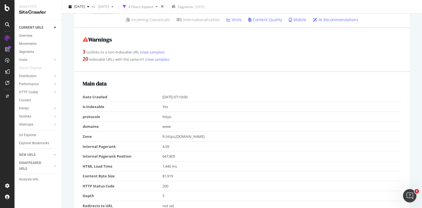
scroll to position [92, 0]
click at [232, 57] on div "20 indexable URLs with the same H1 (view samples)" at bounding box center [242, 58] width 319 height 7
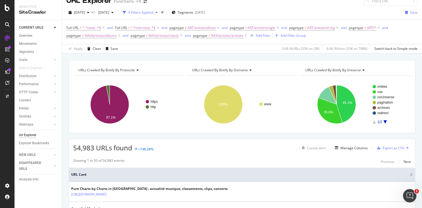
scroll to position [10, 0]
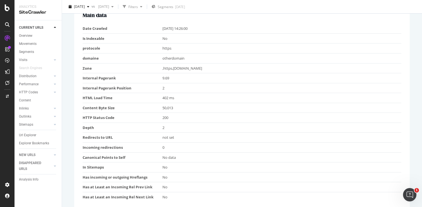
scroll to position [145, 0]
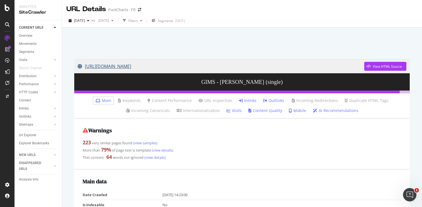
click at [232, 67] on link "[URL][DOMAIN_NAME]" at bounding box center [221, 66] width 287 height 14
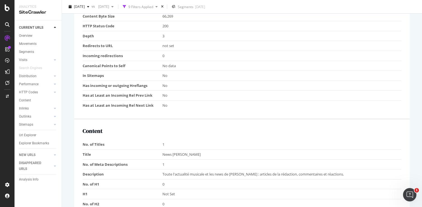
scroll to position [240, 0]
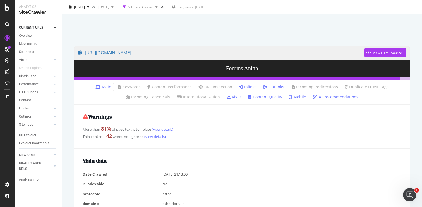
scroll to position [9, 0]
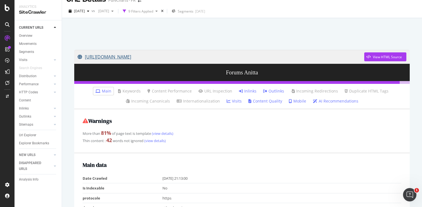
drag, startPoint x: 73, startPoint y: 50, endPoint x: 232, endPoint y: 62, distance: 159.8
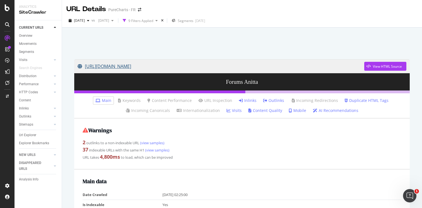
click at [109, 68] on link "[URL][DOMAIN_NAME]" at bounding box center [221, 66] width 287 height 14
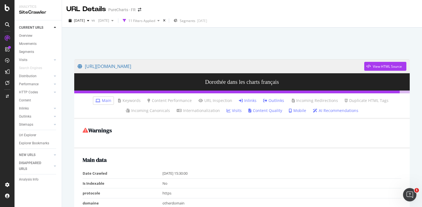
click at [273, 101] on link "Outlinks" at bounding box center [273, 101] width 21 height 6
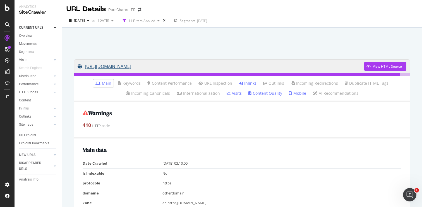
click at [232, 68] on link "https://refonte-ui-staging.qa.chartsinfrance.net/Dorothee/charts.html,num1" at bounding box center [221, 66] width 287 height 14
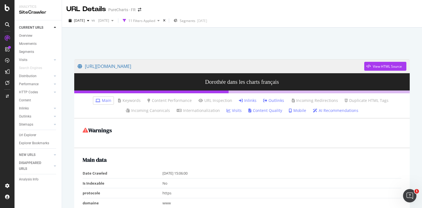
click at [273, 50] on div at bounding box center [242, 42] width 347 height 24
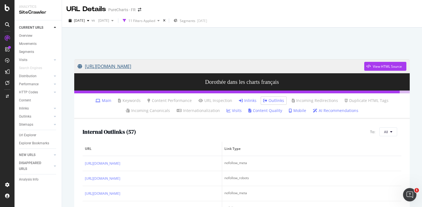
scroll to position [88, 0]
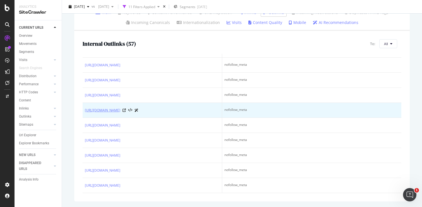
click at [120, 113] on link "[URL][DOMAIN_NAME]" at bounding box center [102, 111] width 35 height 6
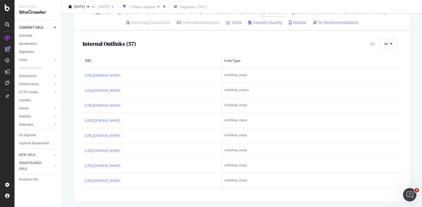
scroll to position [0, 0]
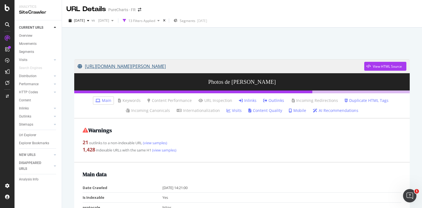
click at [181, 67] on link "[URL][DOMAIN_NAME][PERSON_NAME]" at bounding box center [221, 66] width 287 height 14
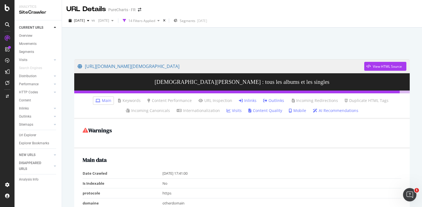
click at [301, 40] on div at bounding box center [242, 42] width 347 height 24
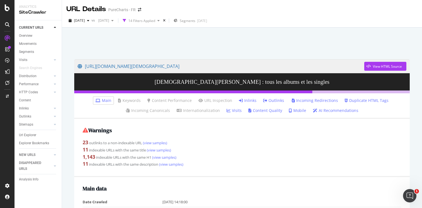
click at [282, 41] on div at bounding box center [242, 42] width 347 height 24
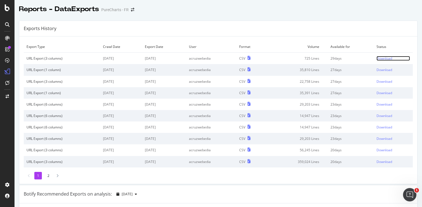
click at [389, 60] on div "Download" at bounding box center [384, 58] width 16 height 5
click at [383, 59] on div "Download" at bounding box center [384, 58] width 16 height 5
click at [204, 192] on div "Botify Recommended Exports on analysis: 2025 Sep. 23rd" at bounding box center [218, 195] width 398 height 18
click at [380, 59] on div "Download" at bounding box center [384, 58] width 16 height 5
click at [313, 27] on div "Exports History" at bounding box center [218, 29] width 398 height 16
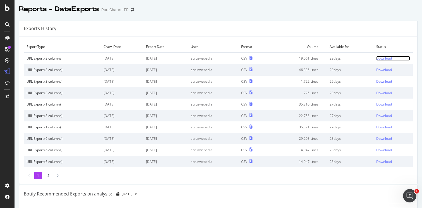
click at [381, 59] on div "Download" at bounding box center [384, 58] width 16 height 5
click at [280, 30] on div "Exports History" at bounding box center [218, 29] width 398 height 16
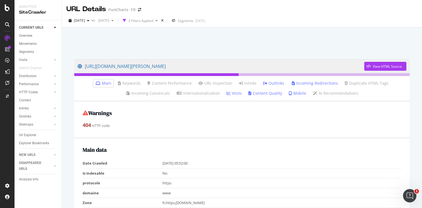
click at [304, 83] on link "Incoming Redirections" at bounding box center [314, 84] width 47 height 6
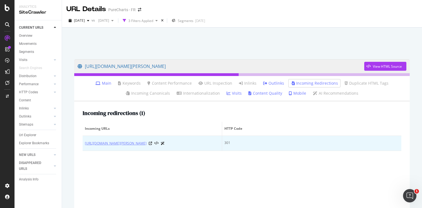
click at [147, 145] on link "[URL][DOMAIN_NAME][PERSON_NAME]" at bounding box center [116, 144] width 62 height 6
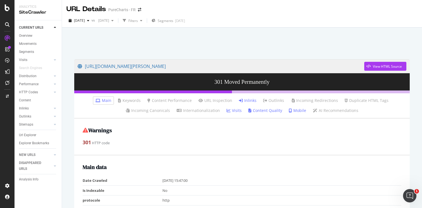
click at [247, 100] on link "Inlinks" at bounding box center [248, 101] width 18 height 6
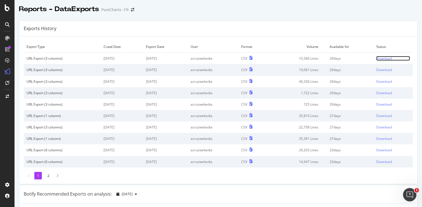
click at [379, 58] on div "Download" at bounding box center [384, 58] width 16 height 5
click at [258, 32] on div "Exports History" at bounding box center [218, 29] width 398 height 16
click at [383, 58] on div "Download" at bounding box center [384, 58] width 16 height 5
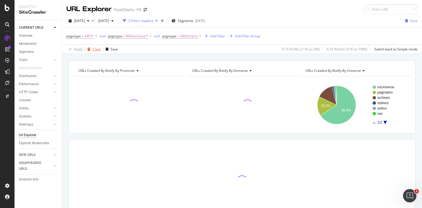
click at [96, 49] on div "Clear" at bounding box center [97, 49] width 8 height 5
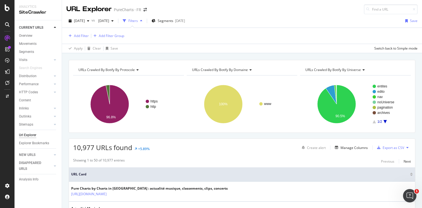
click at [256, 38] on div "Add Filter Add Filter Group" at bounding box center [241, 36] width 351 height 16
click at [77, 37] on div "Add Filter" at bounding box center [81, 35] width 15 height 5
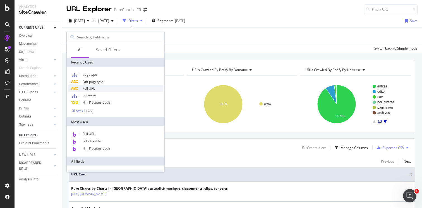
click at [93, 91] on span "Full URL" at bounding box center [89, 88] width 12 height 5
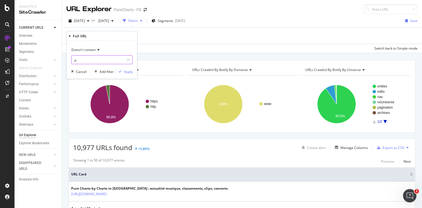
click at [92, 59] on input ",p" at bounding box center [97, 60] width 53 height 9
type input "interview"
click at [122, 73] on div "button" at bounding box center [120, 71] width 8 height 3
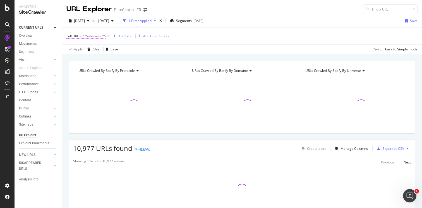
click at [78, 38] on span "Full URL" at bounding box center [72, 36] width 12 height 5
click at [85, 50] on span "Doesn't contain" at bounding box center [83, 49] width 24 height 5
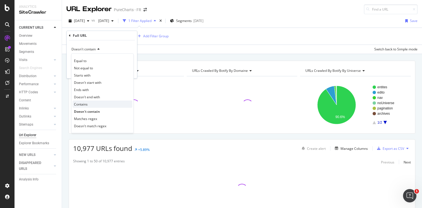
click at [86, 107] on div "Contains" at bounding box center [103, 104] width 60 height 7
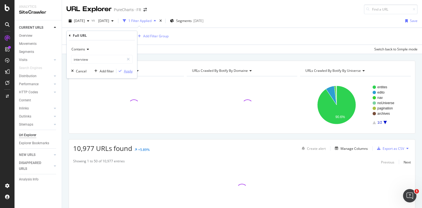
click at [126, 72] on div "Apply" at bounding box center [128, 71] width 9 height 5
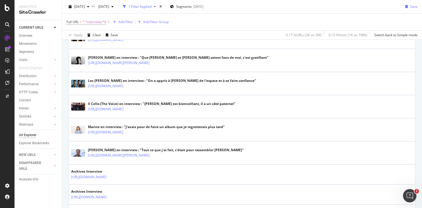
scroll to position [183, 0]
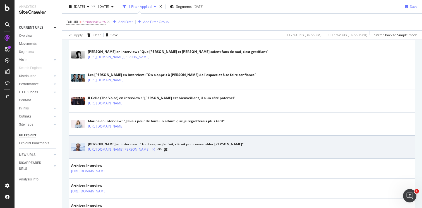
click at [155, 150] on icon at bounding box center [153, 149] width 3 height 3
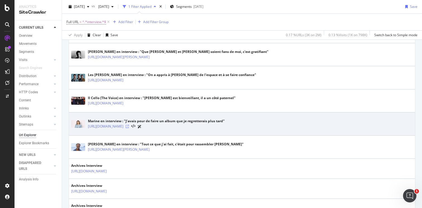
click at [129, 127] on icon at bounding box center [127, 126] width 3 height 3
